Goal: Task Accomplishment & Management: Use online tool/utility

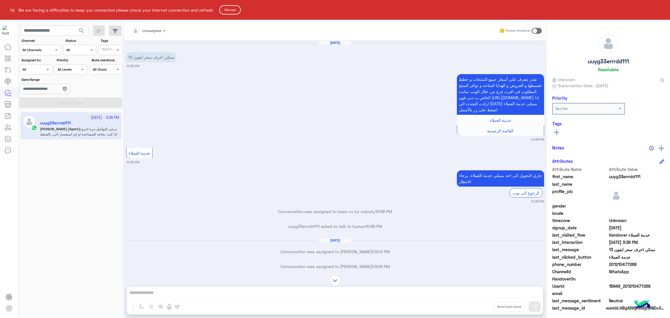
click at [232, 10] on button "Reload" at bounding box center [230, 9] width 22 height 9
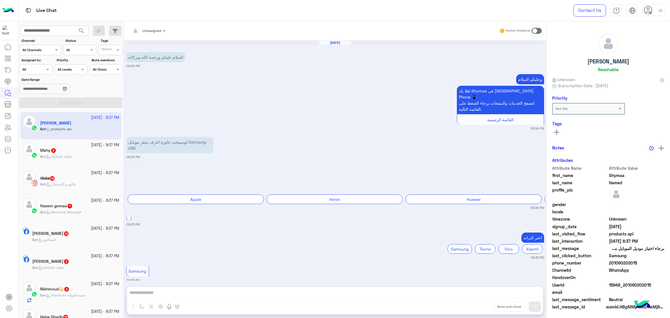
scroll to position [355, 0]
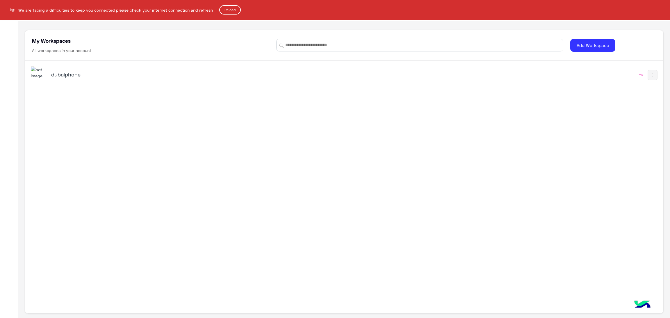
click at [233, 13] on button "Reload" at bounding box center [230, 9] width 22 height 9
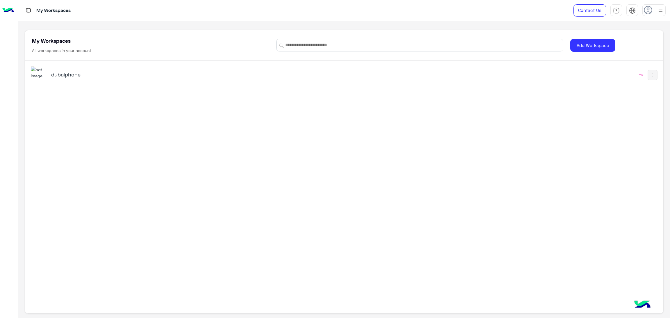
click at [61, 79] on div "dubaiphone" at bounding box center [164, 75] width 226 height 8
